Goal: Information Seeking & Learning: Understand process/instructions

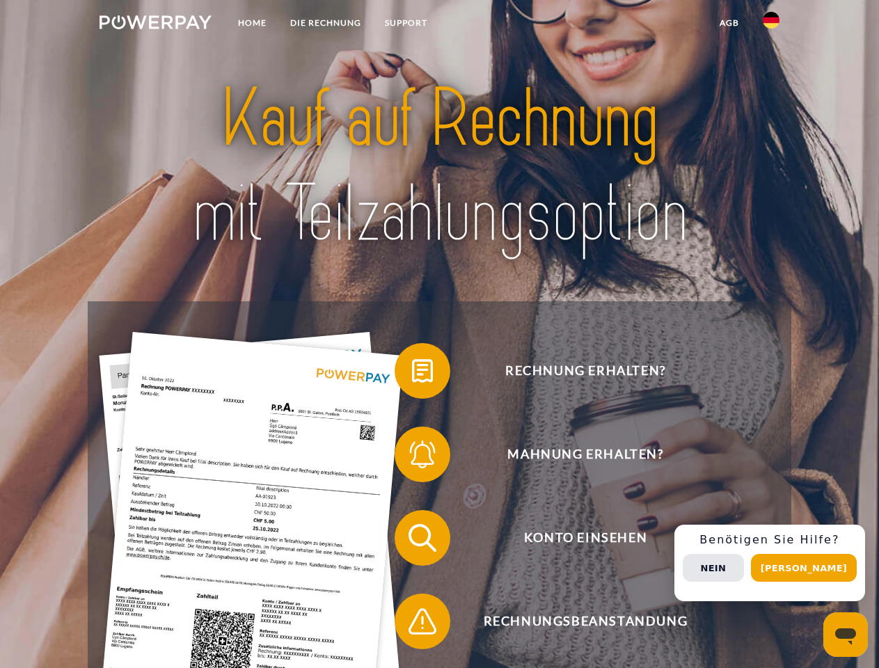
click at [155, 24] on img at bounding box center [156, 22] width 112 height 14
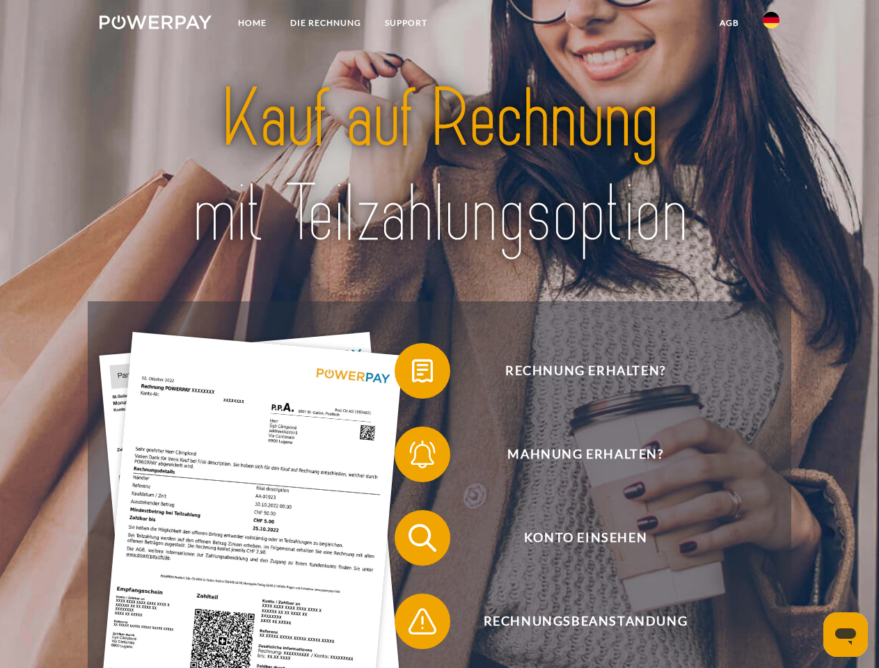
click at [771, 24] on img at bounding box center [771, 20] width 17 height 17
click at [729, 23] on link "agb" at bounding box center [729, 22] width 43 height 25
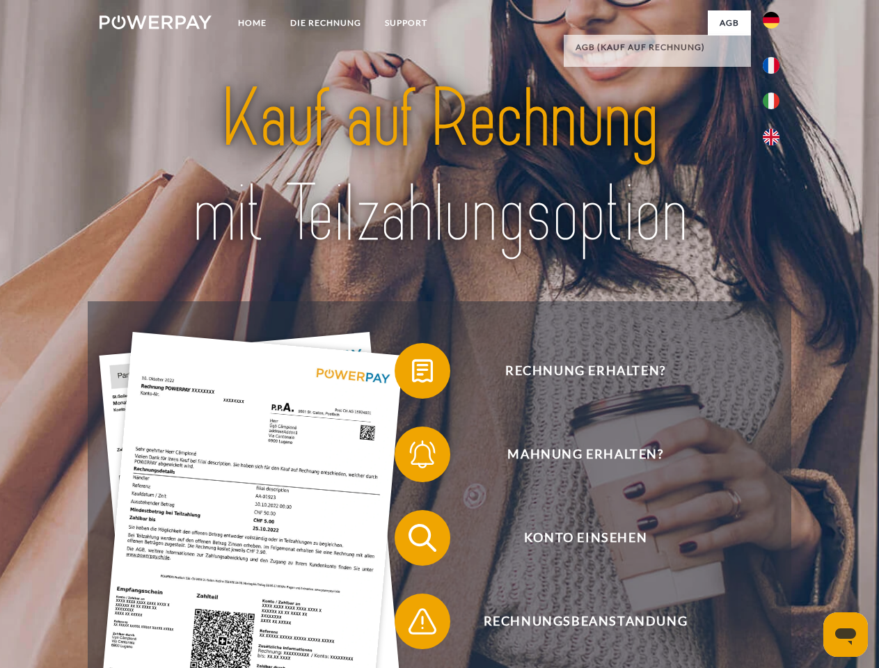
click at [412, 374] on span at bounding box center [402, 371] width 70 height 70
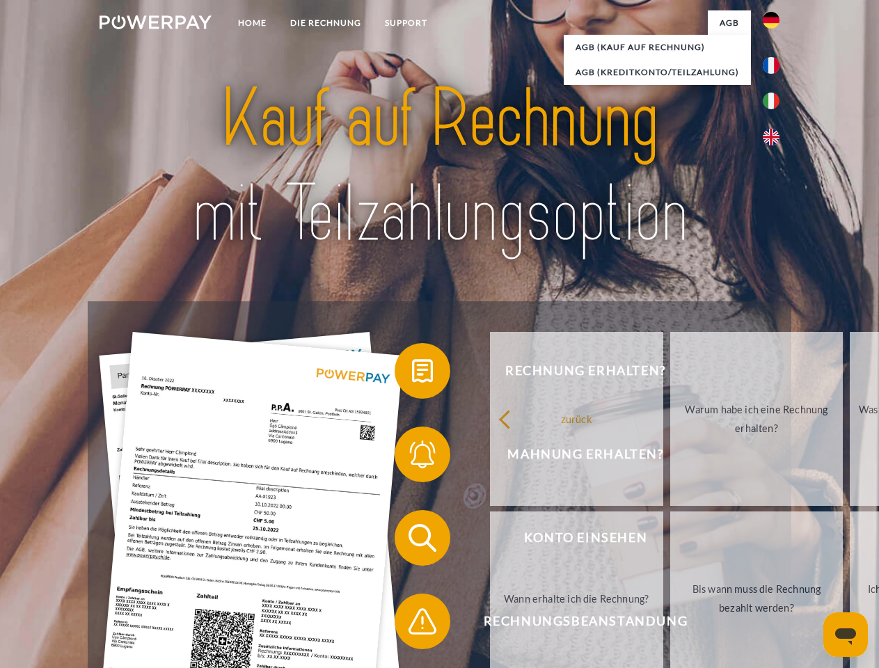
click at [412, 457] on span at bounding box center [402, 455] width 70 height 70
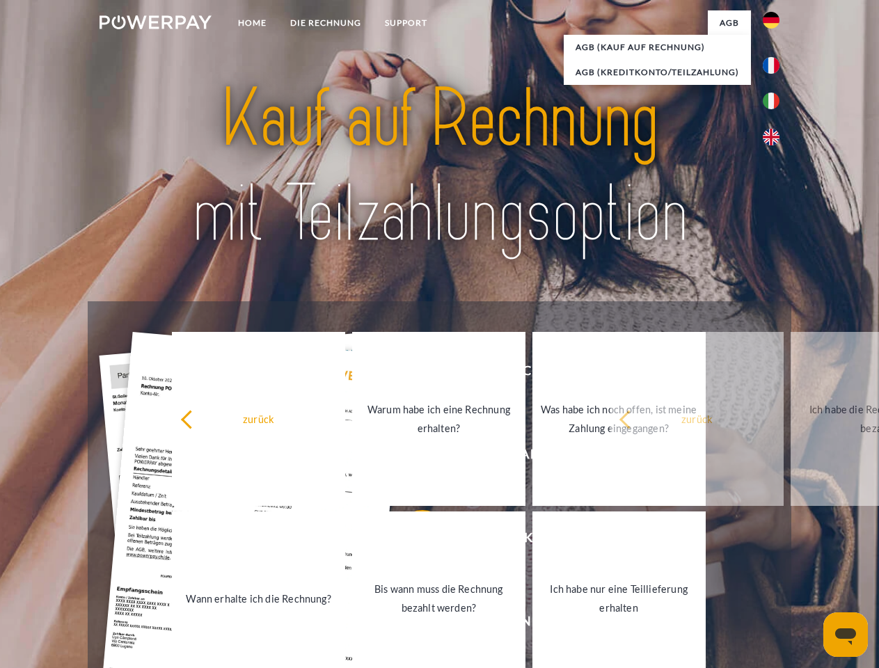
click at [412, 541] on link "Bis wann muss die Rechnung bezahlt werden?" at bounding box center [438, 598] width 173 height 174
click at [412, 624] on span at bounding box center [402, 622] width 70 height 70
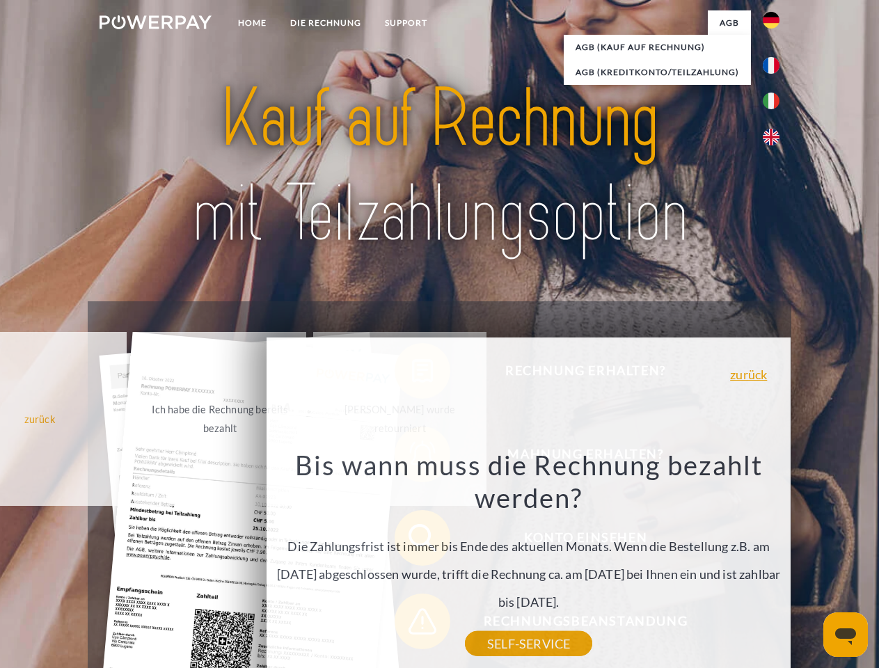
click at [775, 563] on div "Rechnung erhalten? Mahnung erhalten? Konto einsehen" at bounding box center [439, 579] width 703 height 557
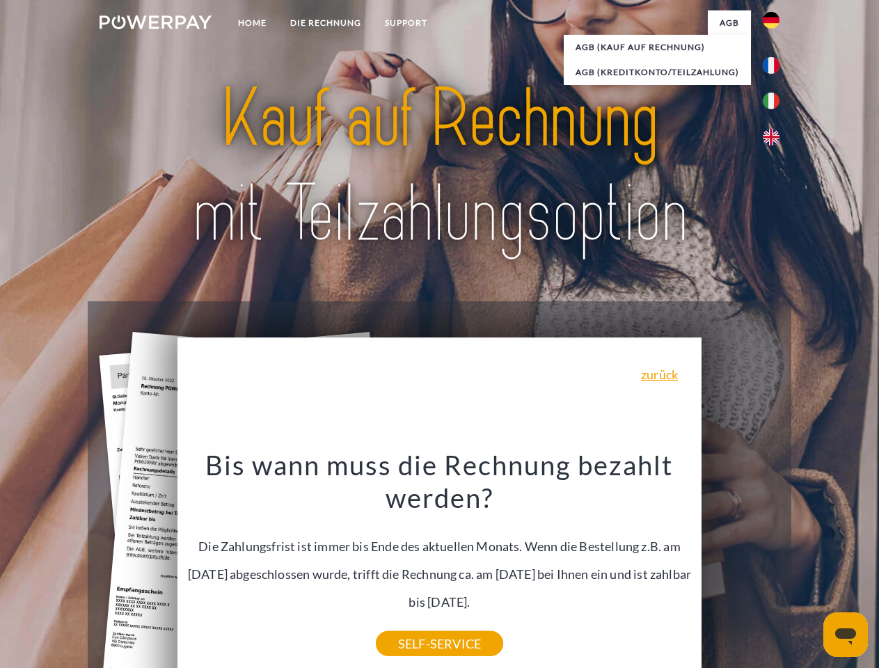
click at [740, 566] on span "Konto einsehen" at bounding box center [585, 538] width 341 height 56
click at [809, 568] on header "Home DIE RECHNUNG SUPPORT" at bounding box center [439, 480] width 879 height 961
